Goal: Information Seeking & Learning: Learn about a topic

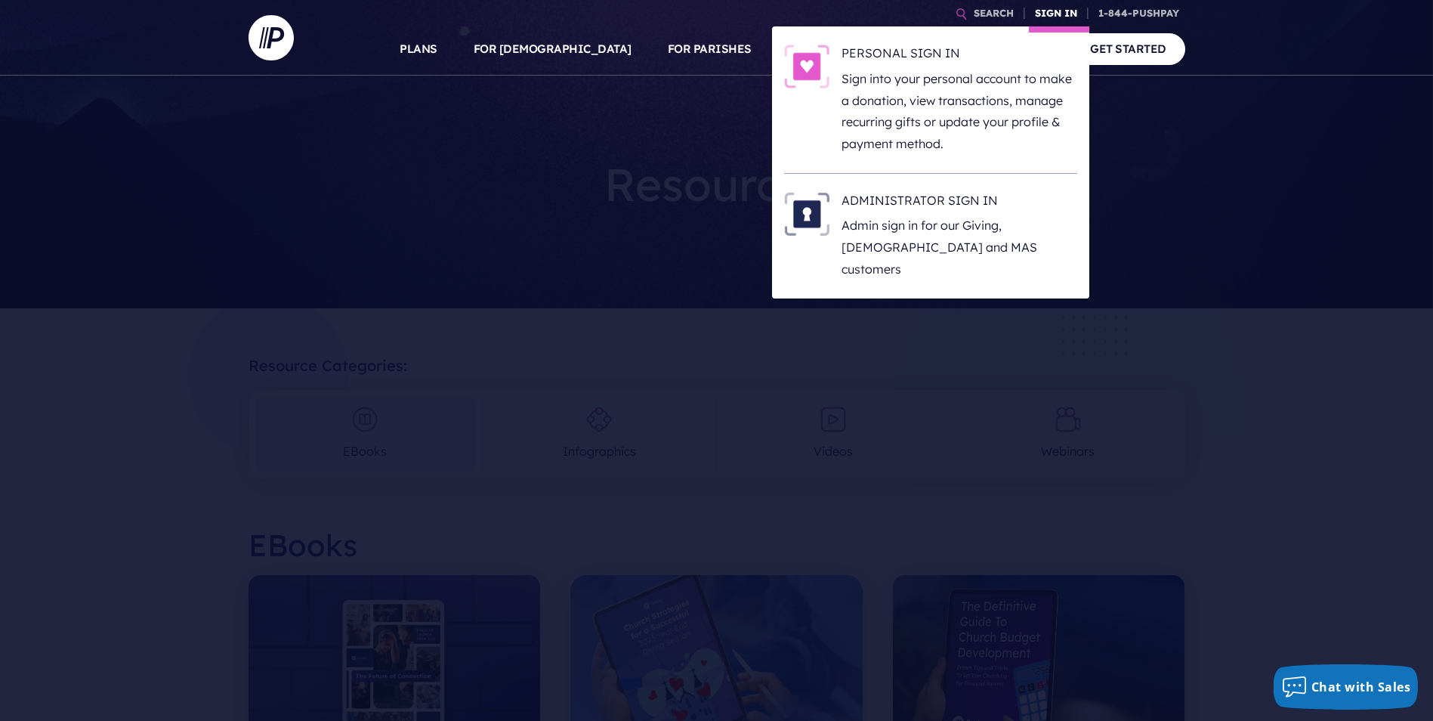
click at [1054, 13] on link "SIGN IN" at bounding box center [1056, 13] width 54 height 26
click at [965, 196] on h6 "ADMINISTRATOR SIGN IN" at bounding box center [960, 203] width 236 height 23
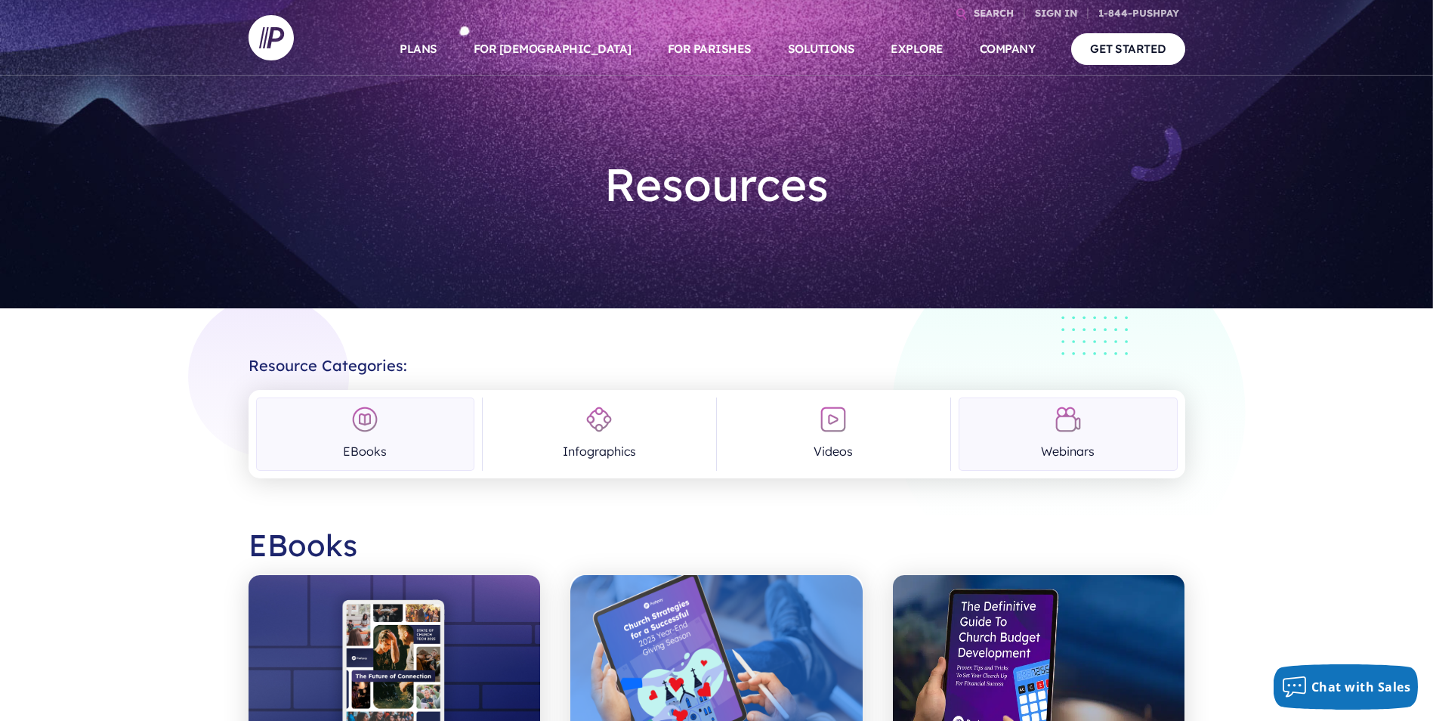
click at [1071, 428] on img at bounding box center [1068, 419] width 27 height 27
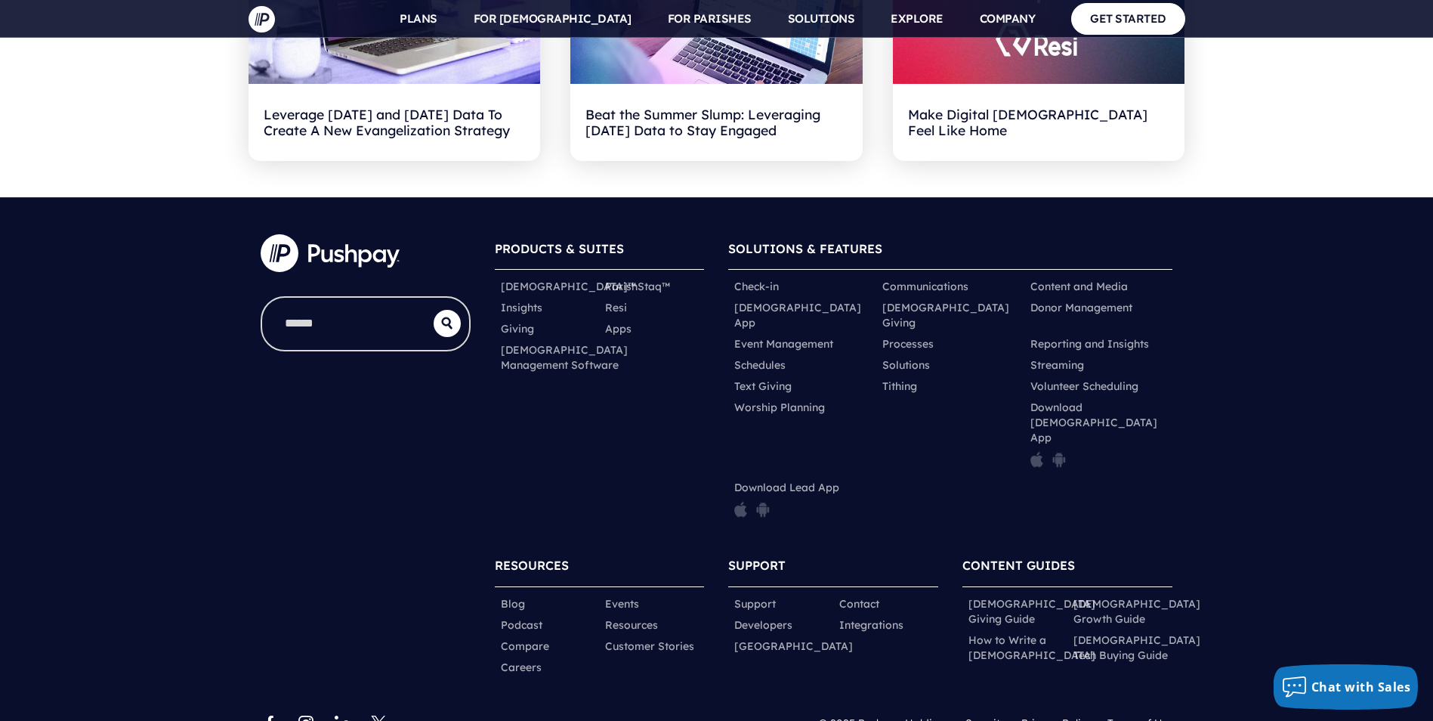
scroll to position [1838, 0]
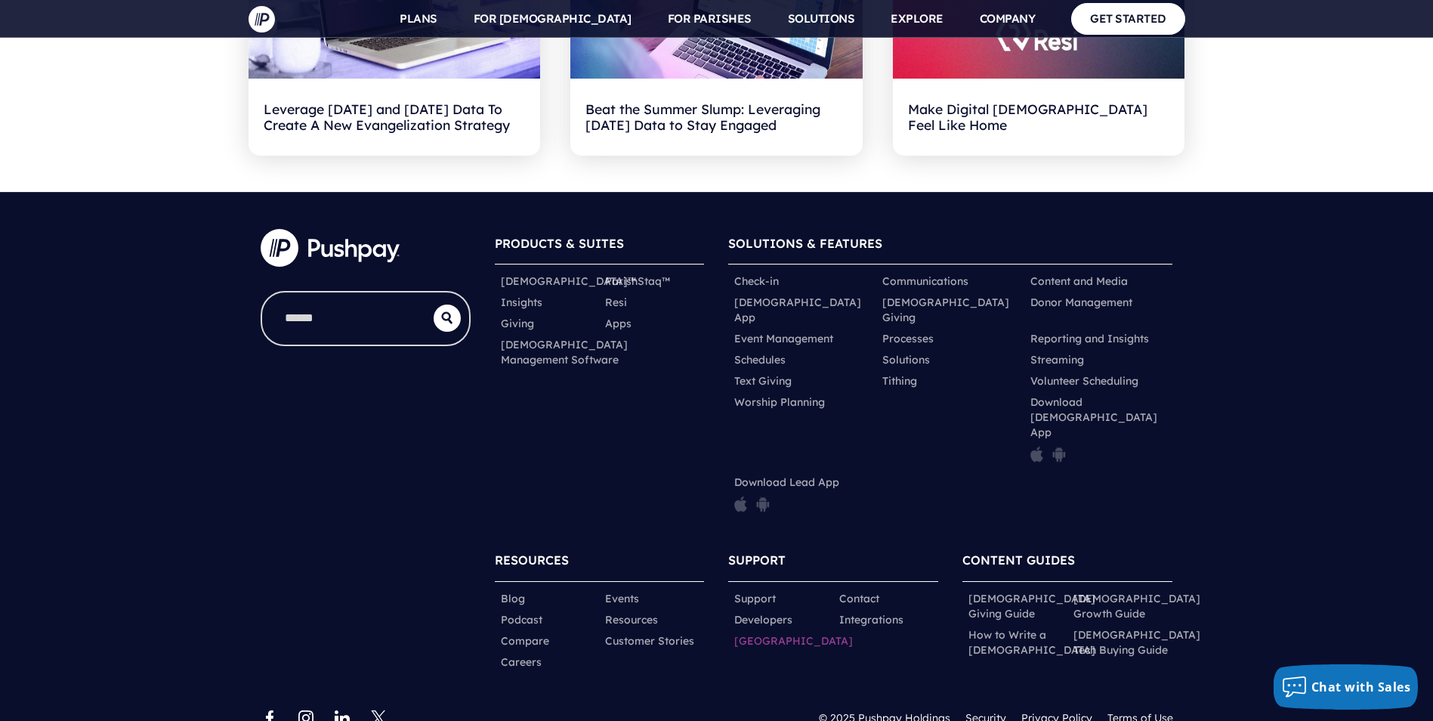
click at [759, 633] on link "[GEOGRAPHIC_DATA]" at bounding box center [793, 640] width 119 height 15
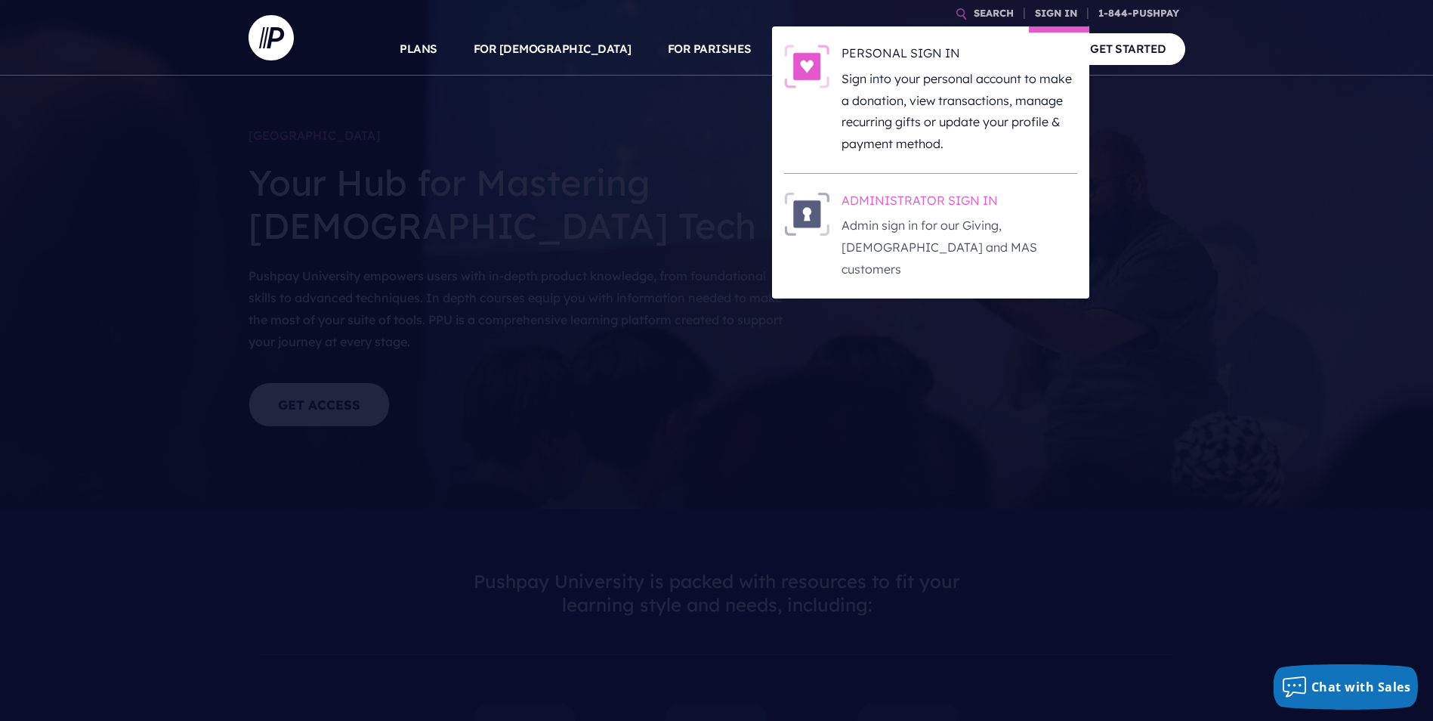
click at [966, 212] on h6 "ADMINISTRATOR SIGN IN" at bounding box center [960, 203] width 236 height 23
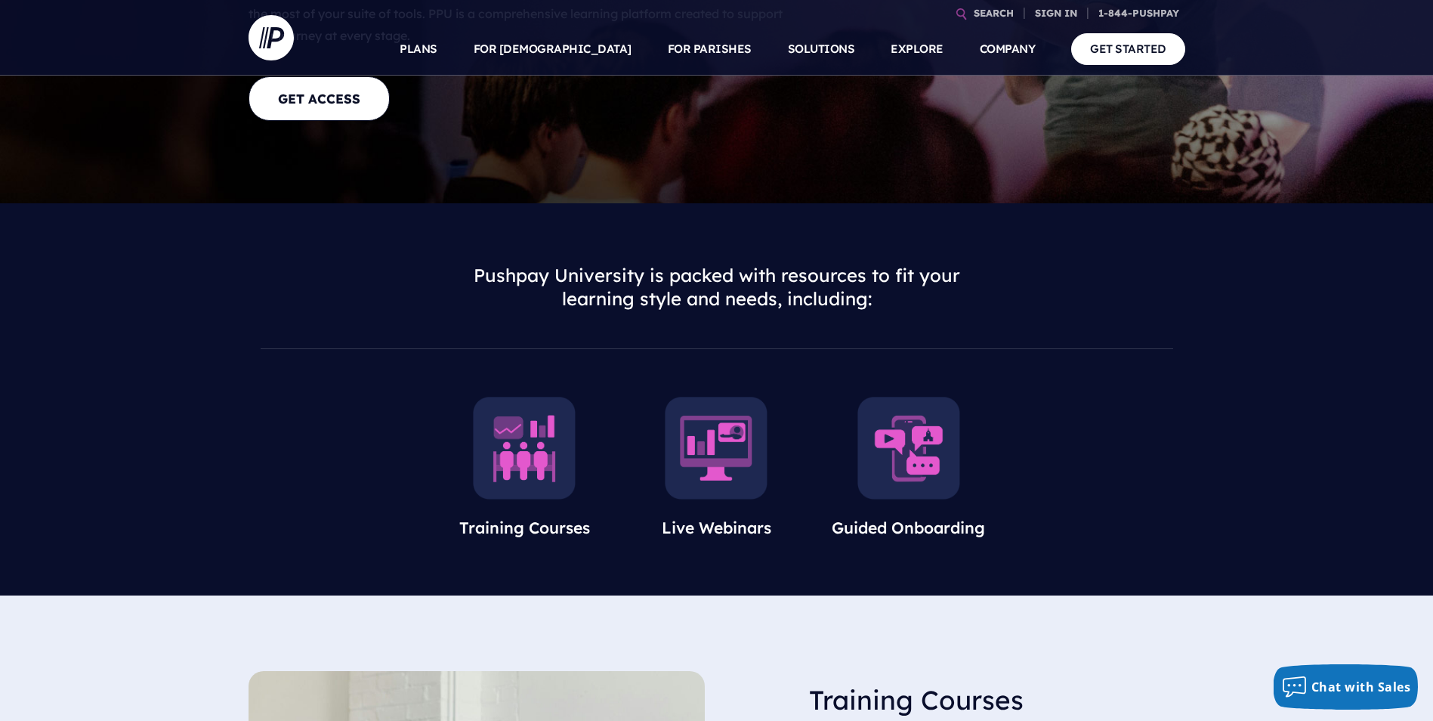
scroll to position [302, 0]
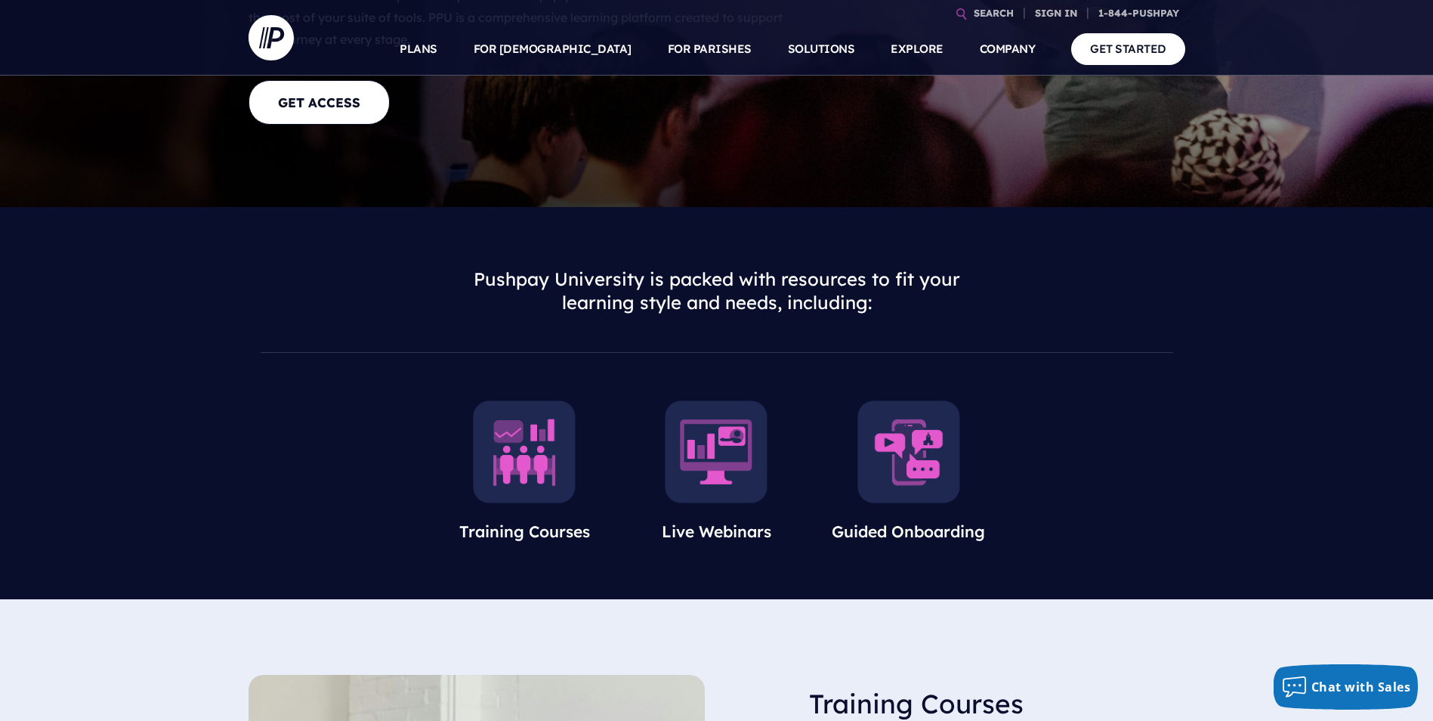
click at [707, 484] on img at bounding box center [716, 451] width 103 height 103
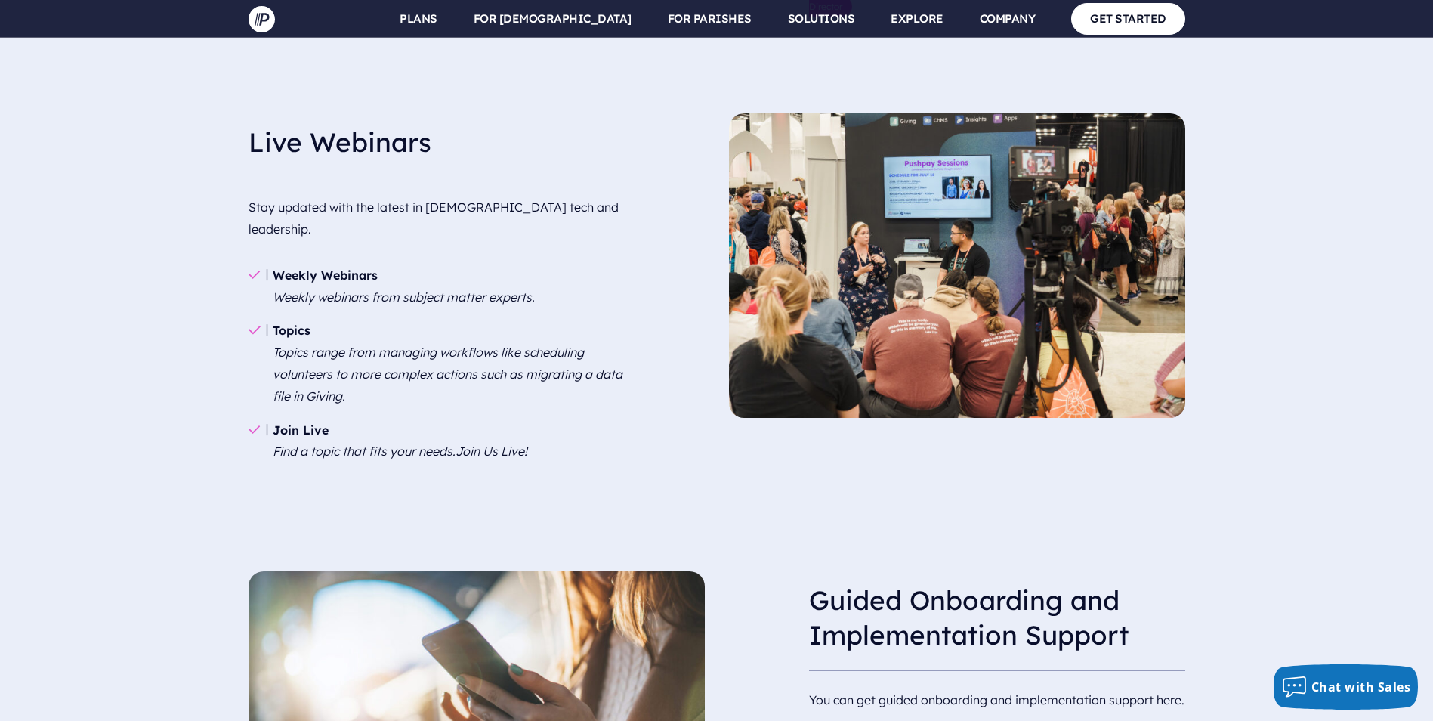
scroll to position [1359, 0]
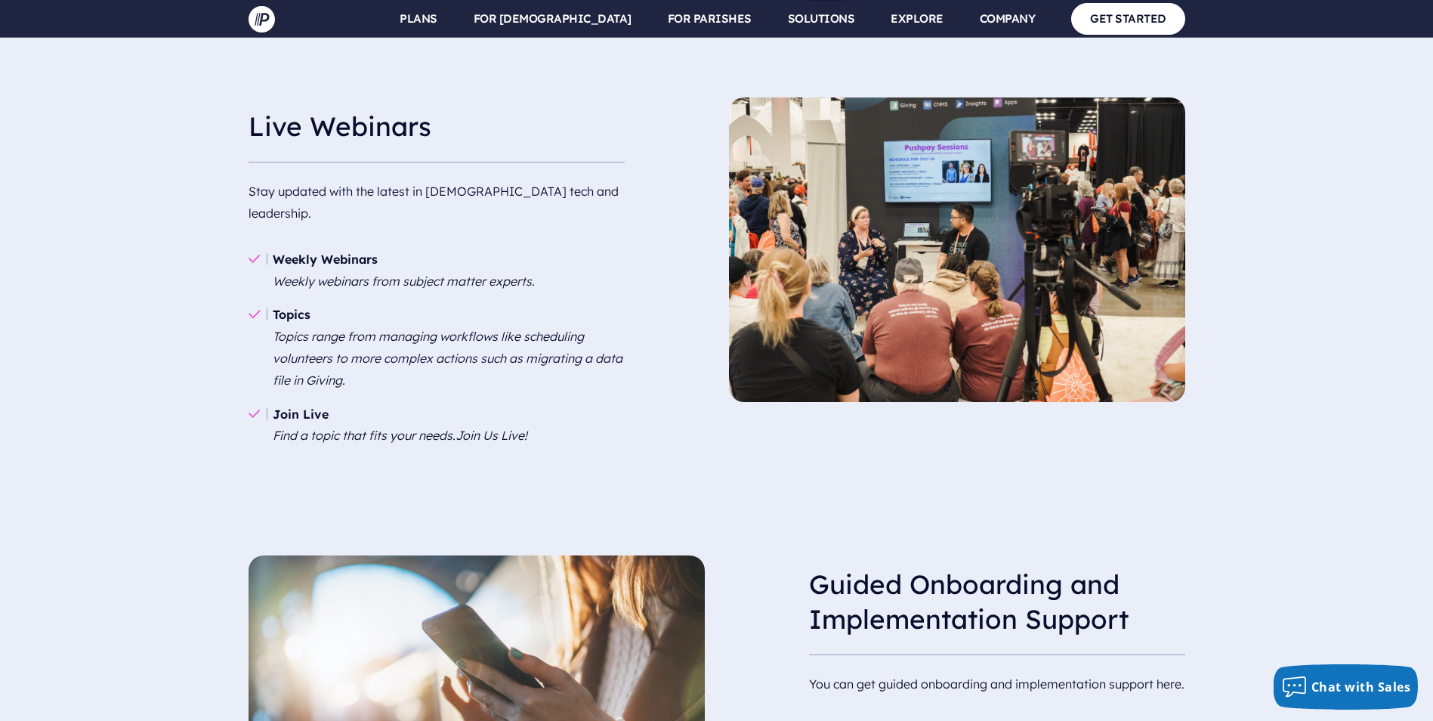
click at [261, 410] on polygon at bounding box center [255, 414] width 12 height 9
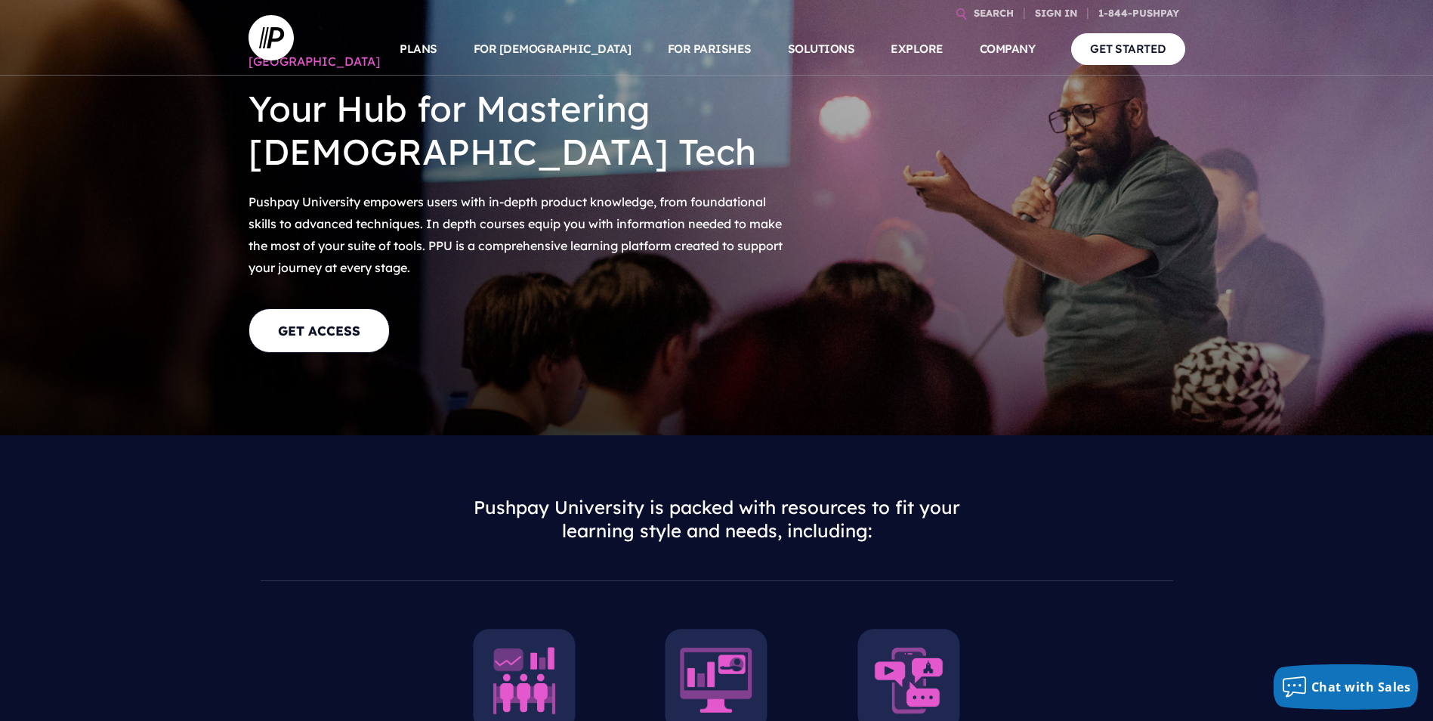
scroll to position [0, 0]
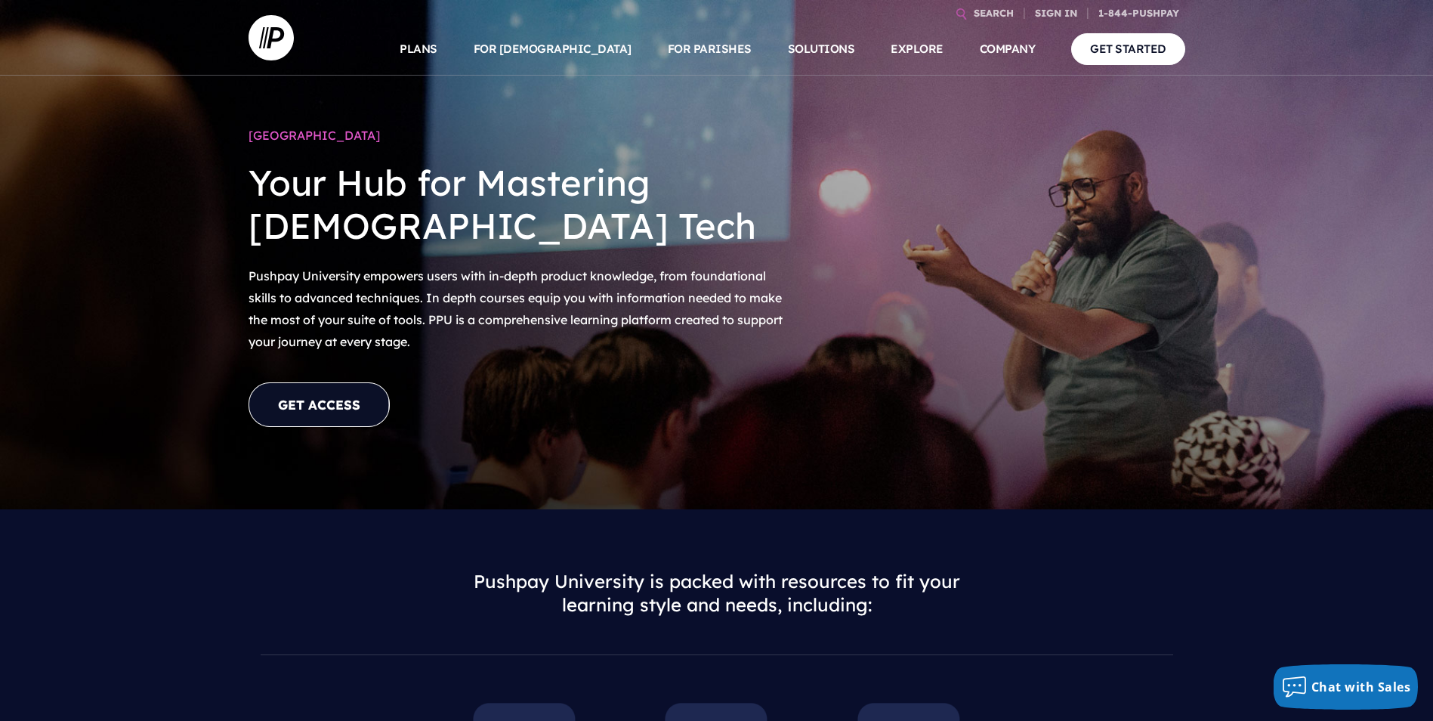
click at [308, 405] on link "GET ACCESS" at bounding box center [319, 404] width 141 height 45
